Goal: Information Seeking & Learning: Learn about a topic

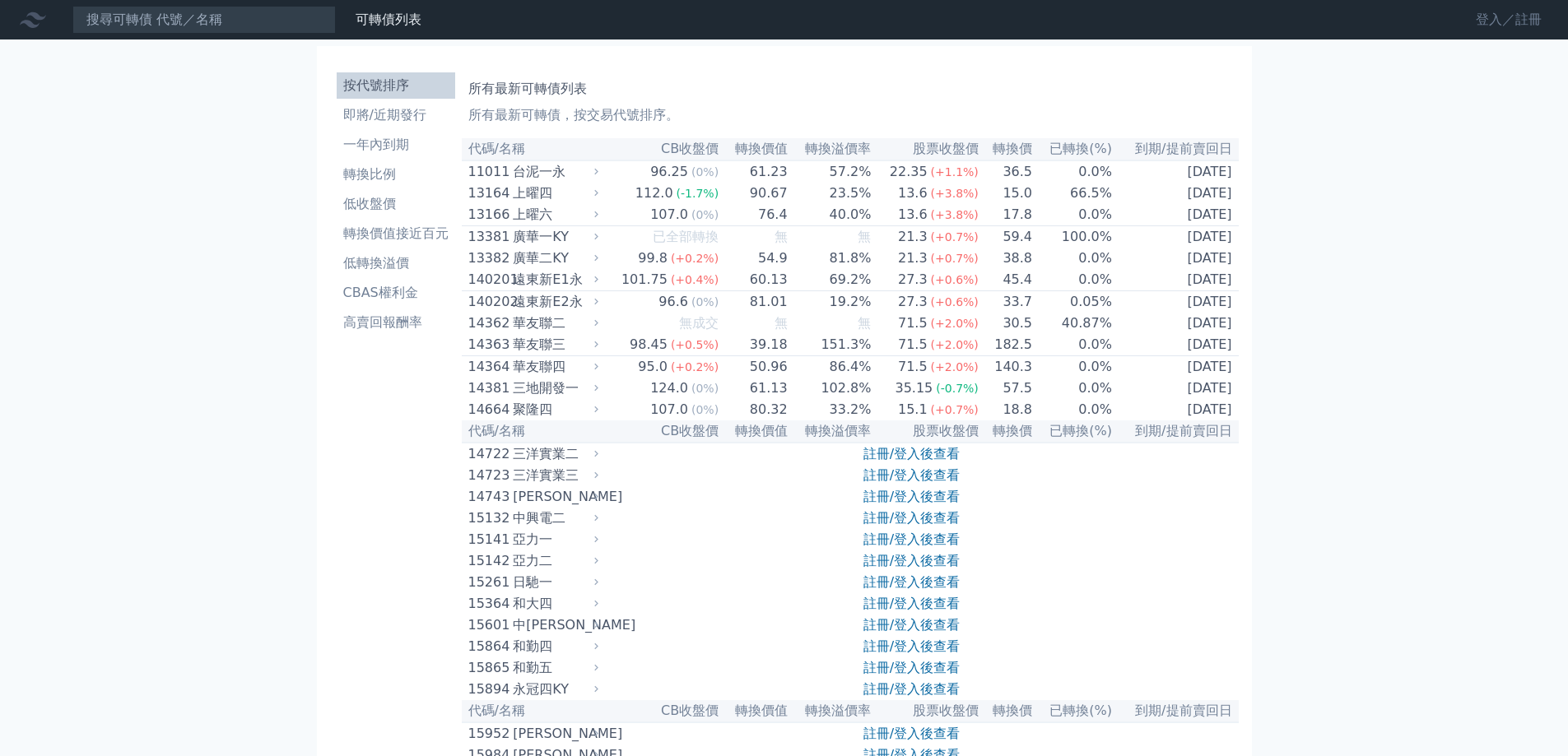
click at [1511, 21] on link "登入／註冊" at bounding box center [1508, 19] width 92 height 26
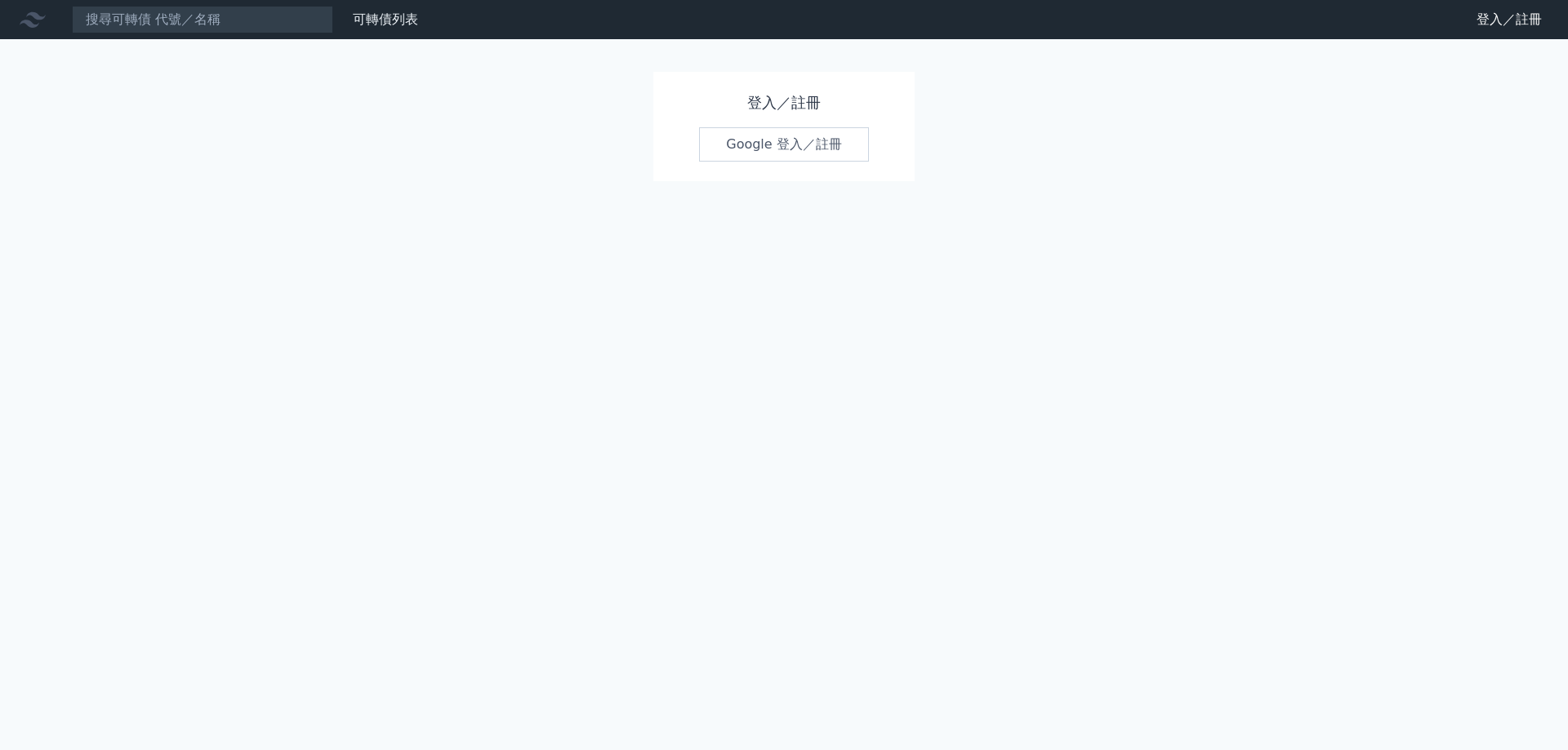
click at [806, 142] on link "Google 登入／註冊" at bounding box center [784, 144] width 170 height 34
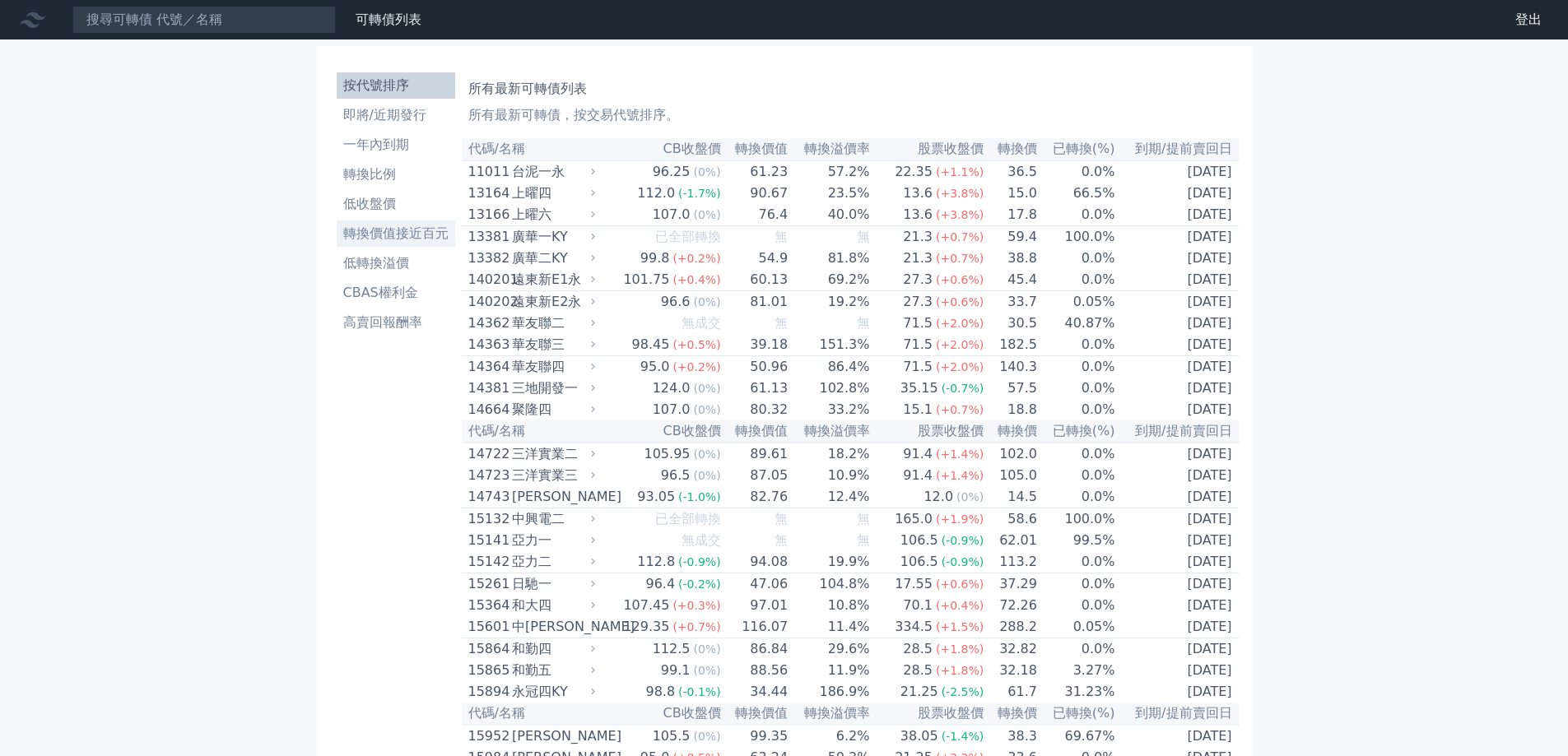
click at [398, 223] on link "轉換價值接近百元" at bounding box center [396, 233] width 119 height 26
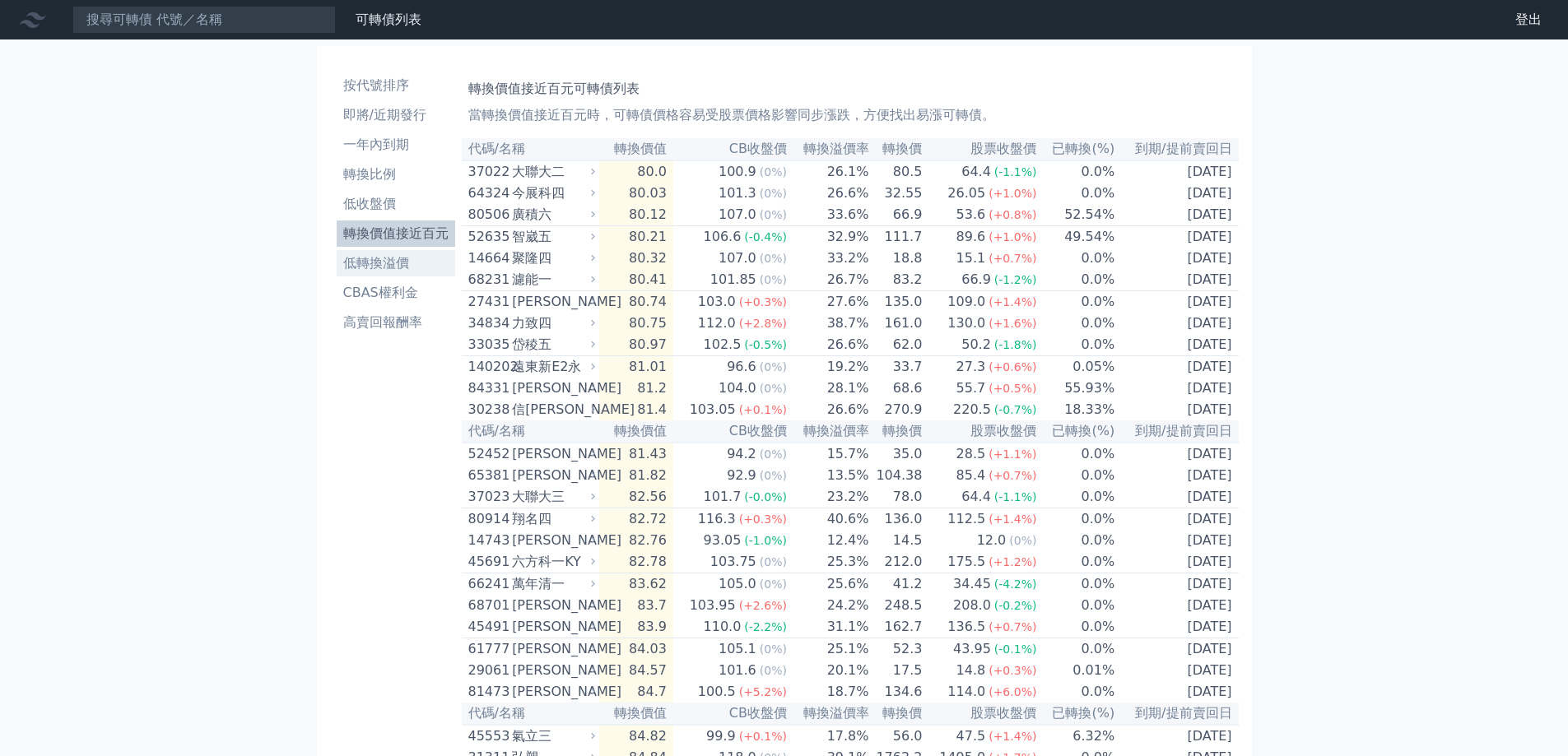
click at [412, 269] on li "低轉換溢價" at bounding box center [396, 263] width 119 height 19
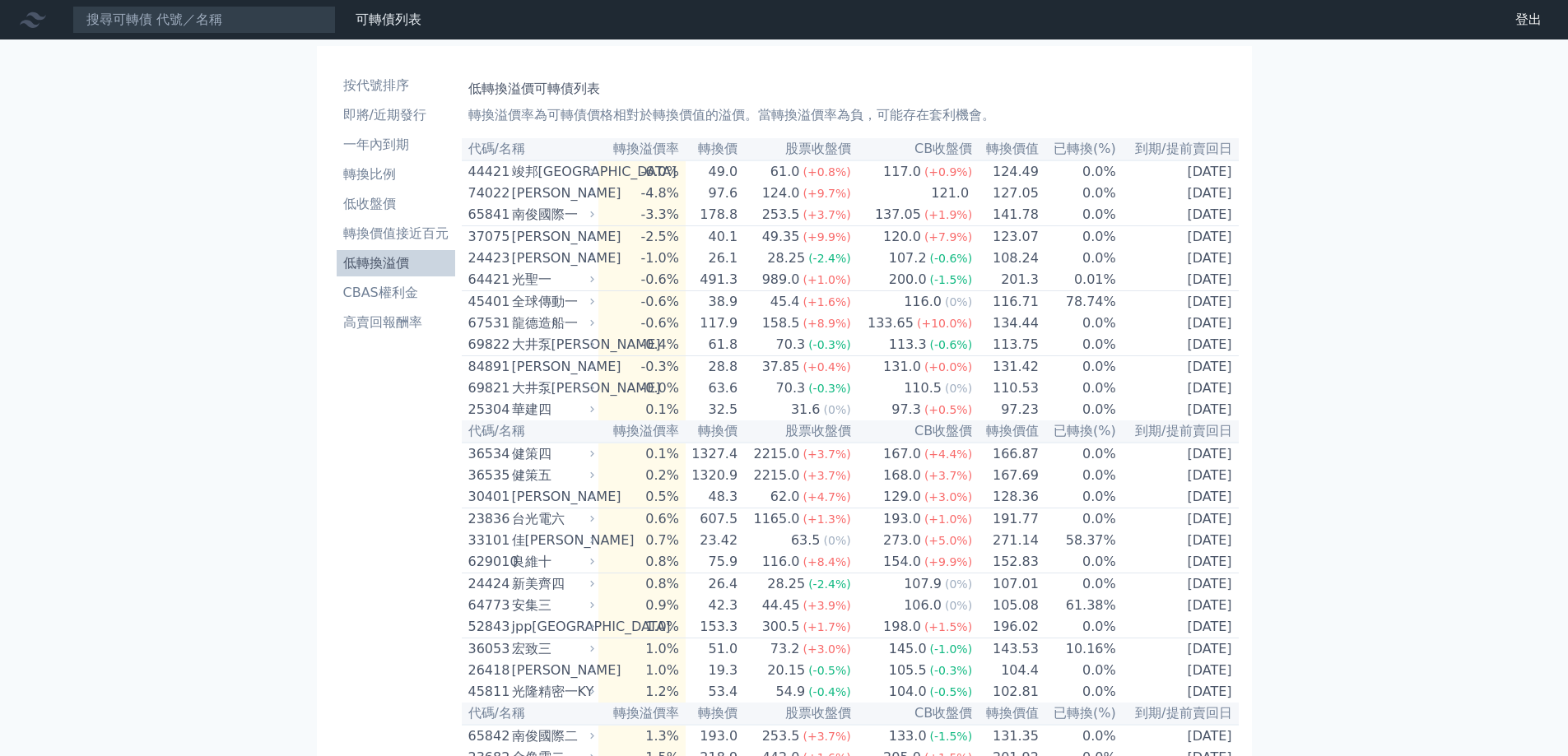
click at [412, 268] on li "低轉換溢價" at bounding box center [396, 263] width 119 height 19
click at [417, 233] on li "轉換價值接近百元" at bounding box center [396, 233] width 119 height 19
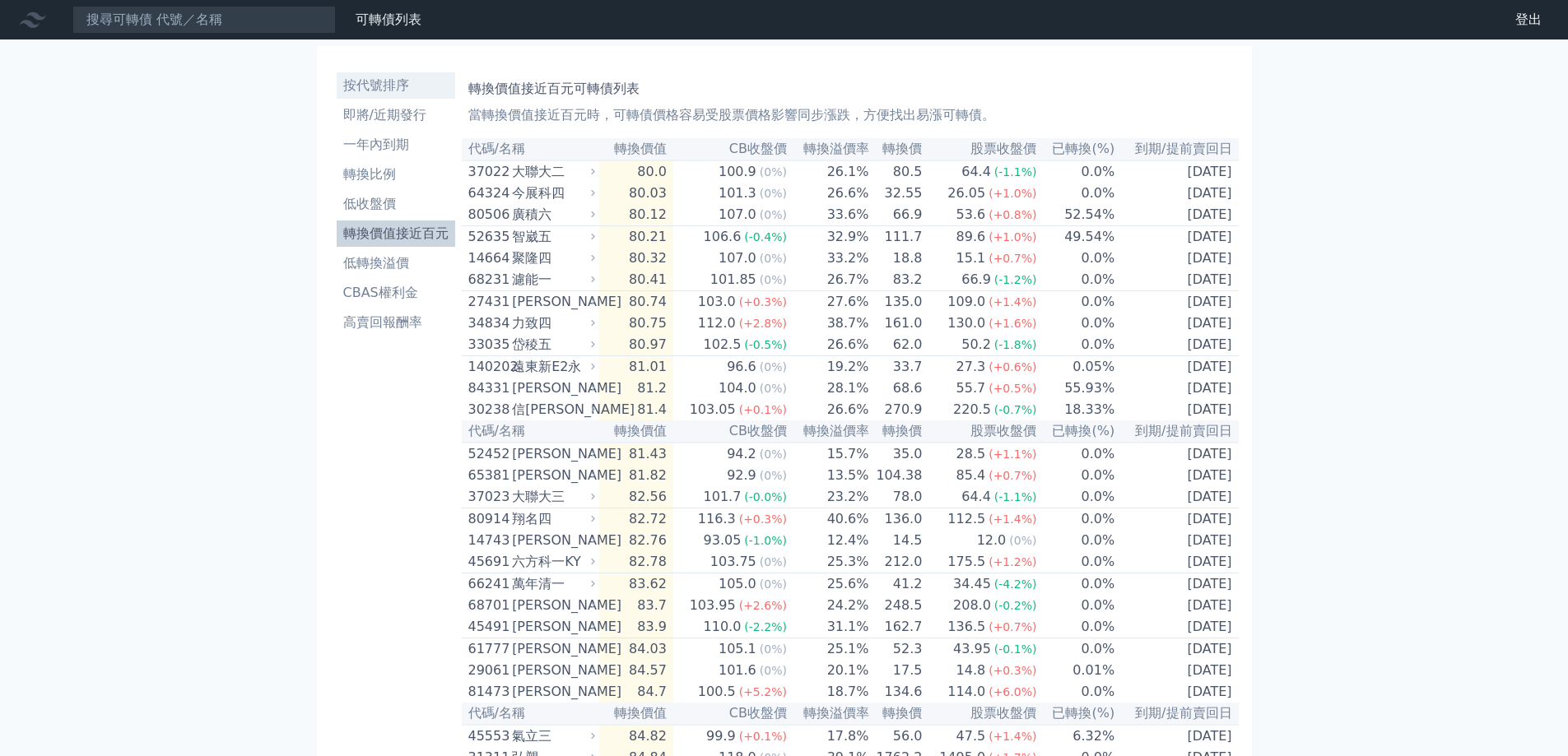
click at [361, 88] on li "按代號排序" at bounding box center [396, 85] width 119 height 19
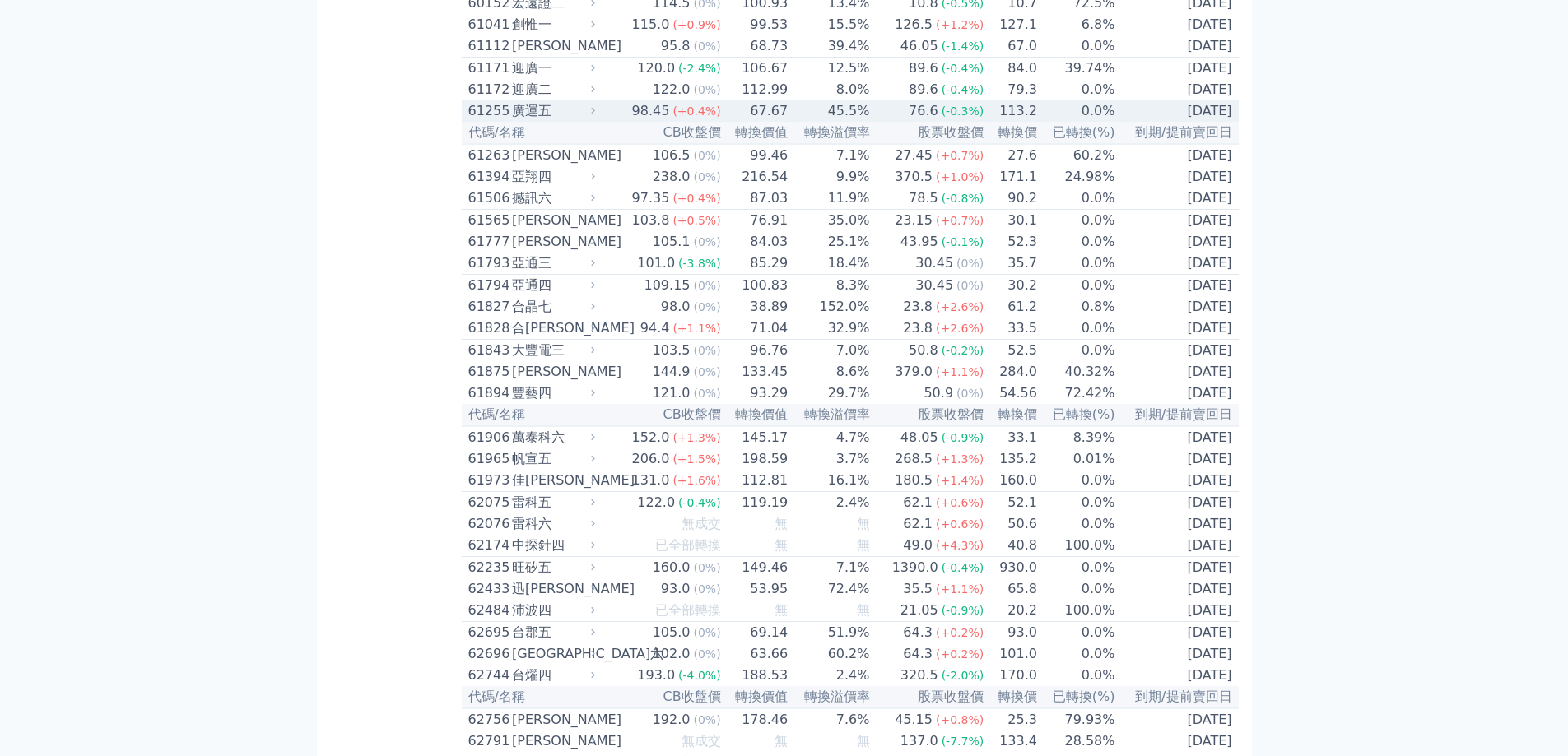
scroll to position [5860, 0]
